Goal: Browse casually

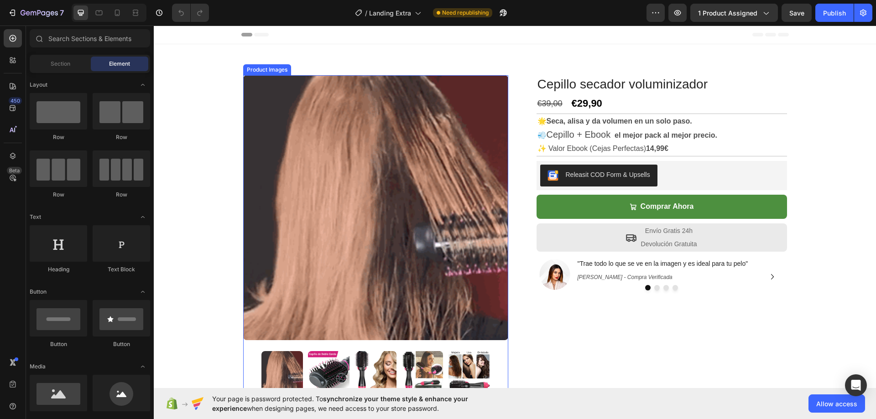
click at [330, 372] on img at bounding box center [329, 372] width 42 height 42
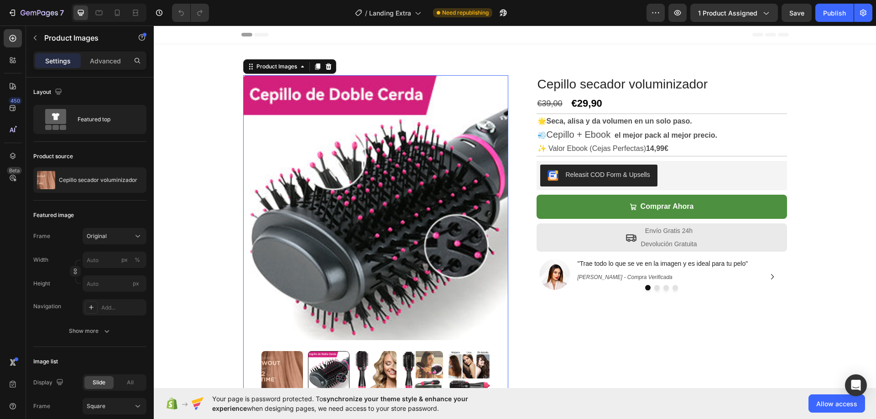
click at [383, 370] on img at bounding box center [375, 372] width 42 height 42
drag, startPoint x: 423, startPoint y: 369, endPoint x: 430, endPoint y: 367, distance: 7.5
click at [423, 369] on img at bounding box center [422, 372] width 42 height 42
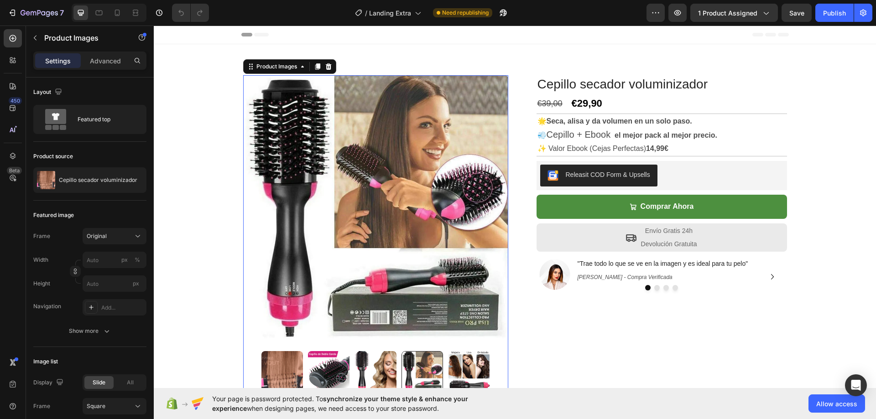
click at [467, 376] on img at bounding box center [469, 372] width 42 height 42
click at [413, 360] on img at bounding box center [422, 372] width 42 height 42
click at [357, 370] on img at bounding box center [375, 372] width 42 height 42
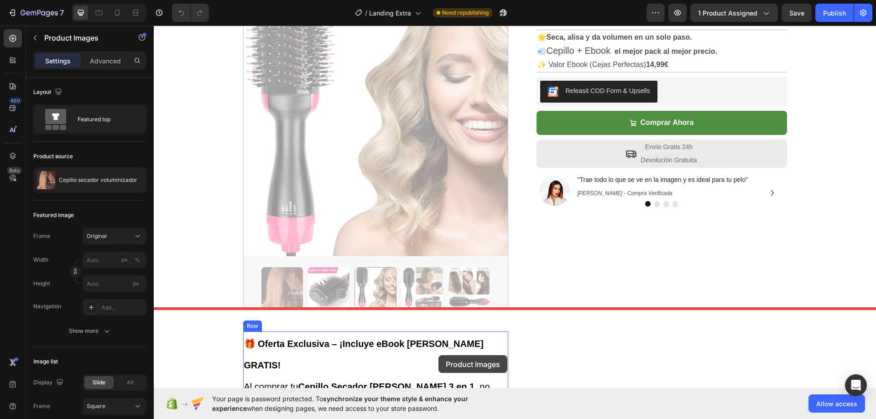
scroll to position [94, 0]
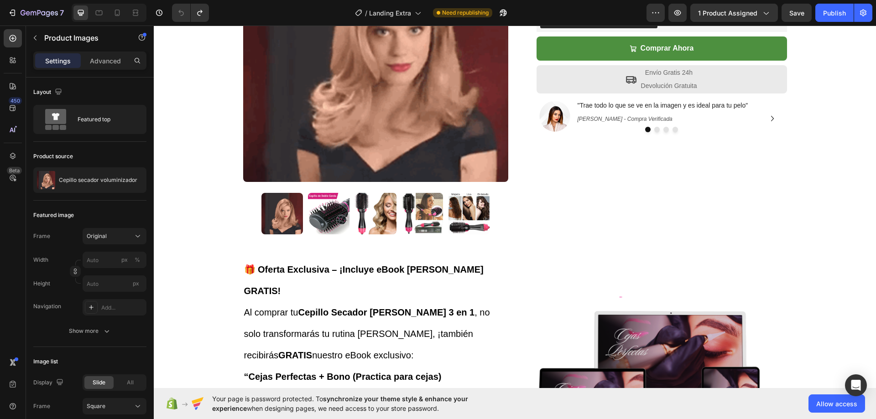
scroll to position [137, 0]
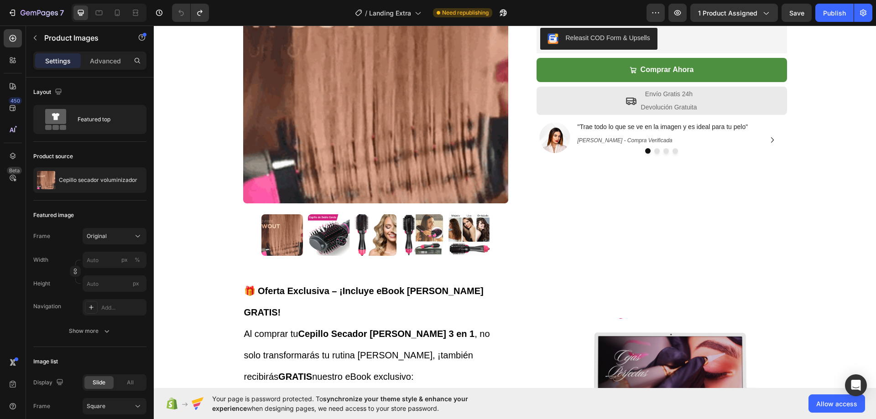
click at [413, 226] on img at bounding box center [422, 235] width 42 height 42
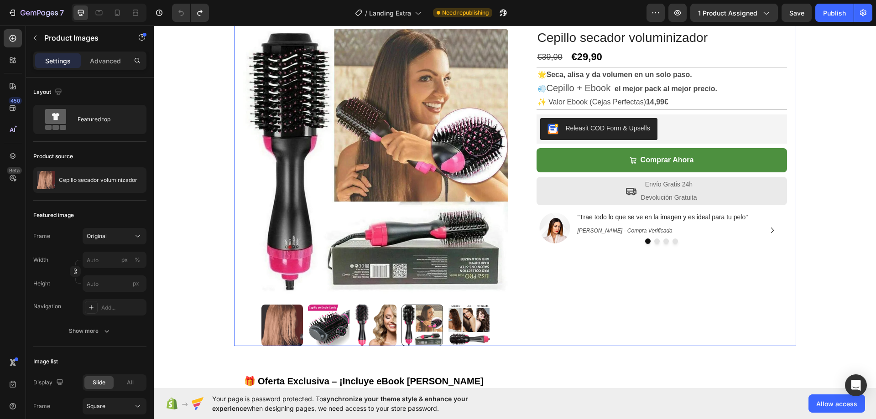
scroll to position [46, 0]
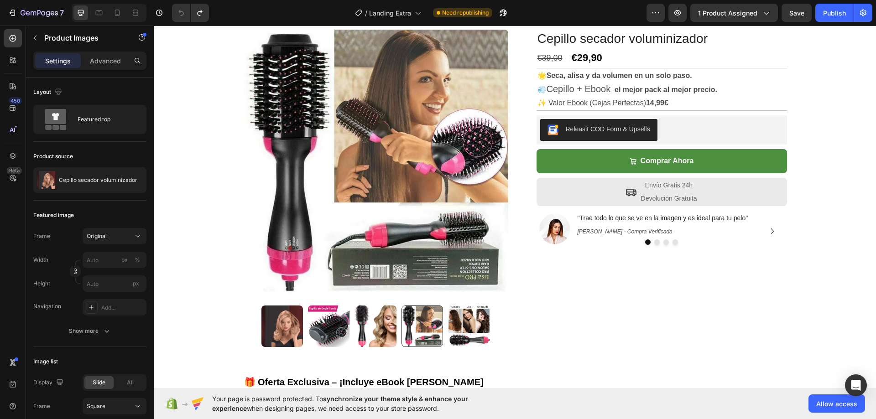
click at [463, 319] on img at bounding box center [469, 327] width 42 height 42
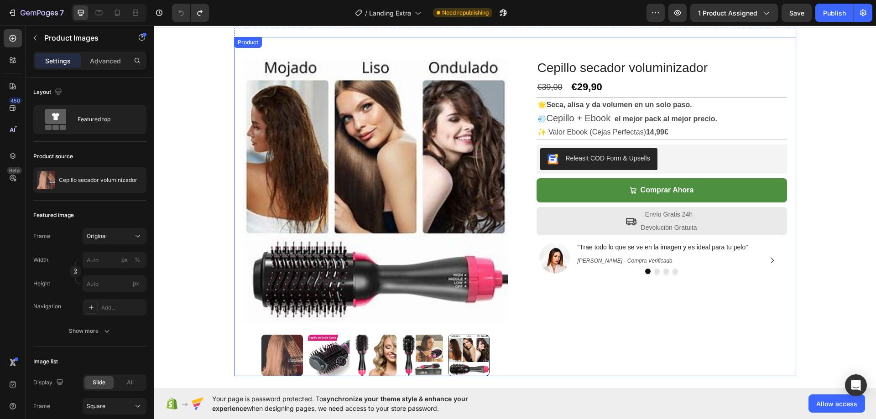
scroll to position [0, 0]
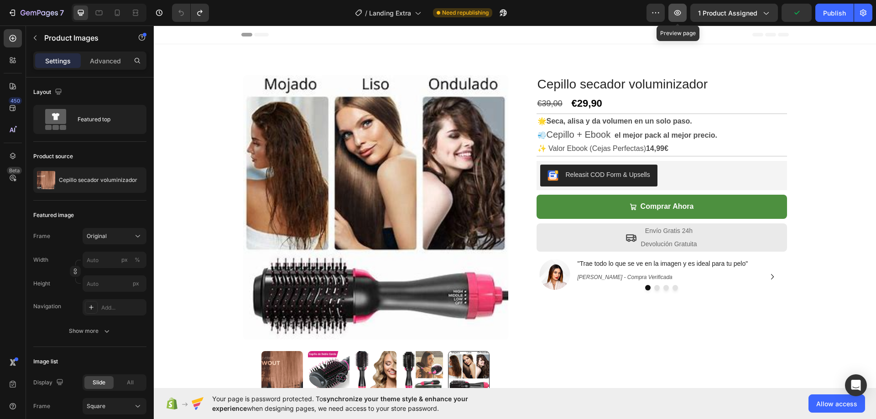
click at [681, 13] on icon "button" at bounding box center [677, 12] width 7 height 5
